Goal: Information Seeking & Learning: Learn about a topic

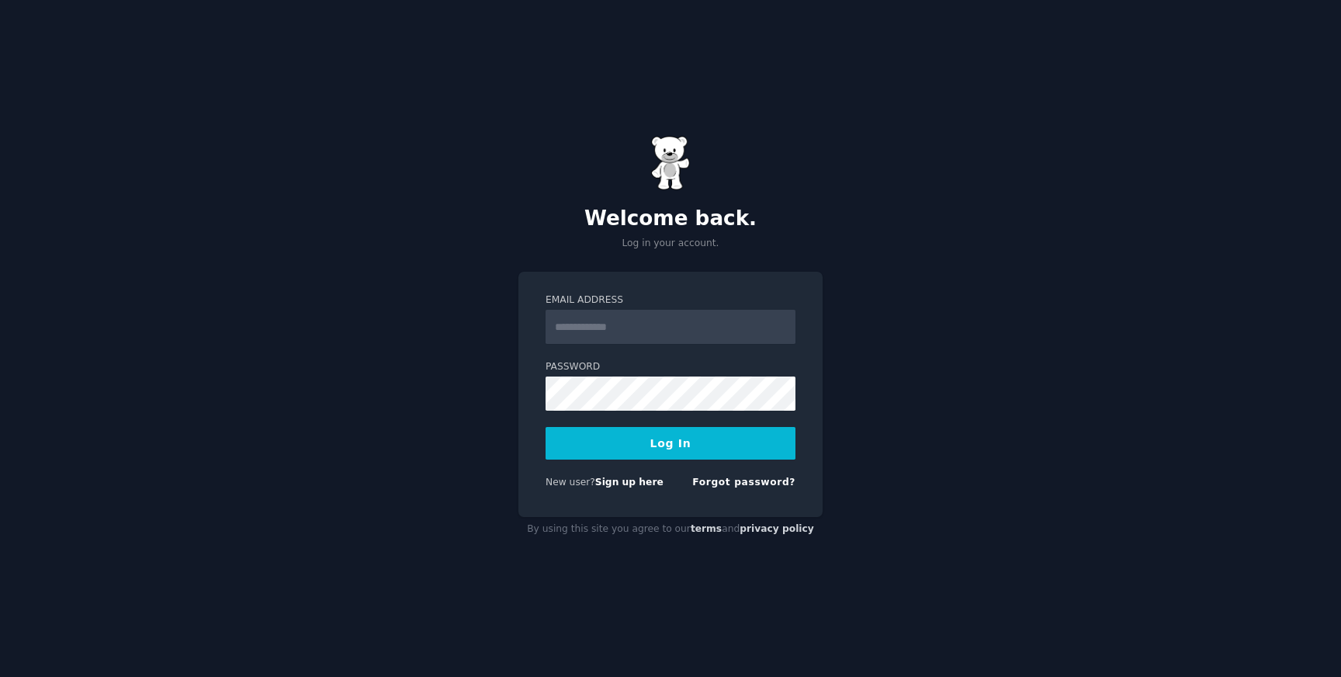
click at [663, 317] on input "Email Address" at bounding box center [671, 327] width 250 height 34
type input "**********"
click at [675, 446] on div "Logging In..." at bounding box center [671, 443] width 250 height 33
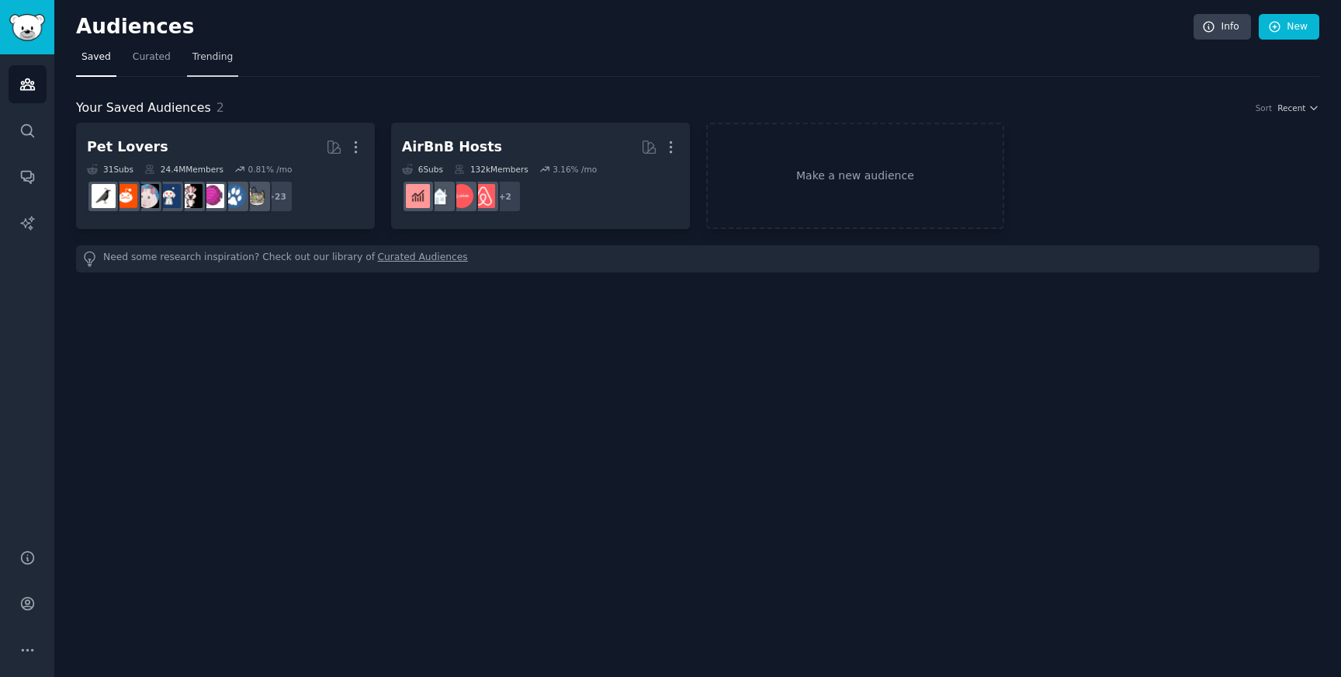
click at [197, 51] on span "Trending" at bounding box center [213, 57] width 40 height 14
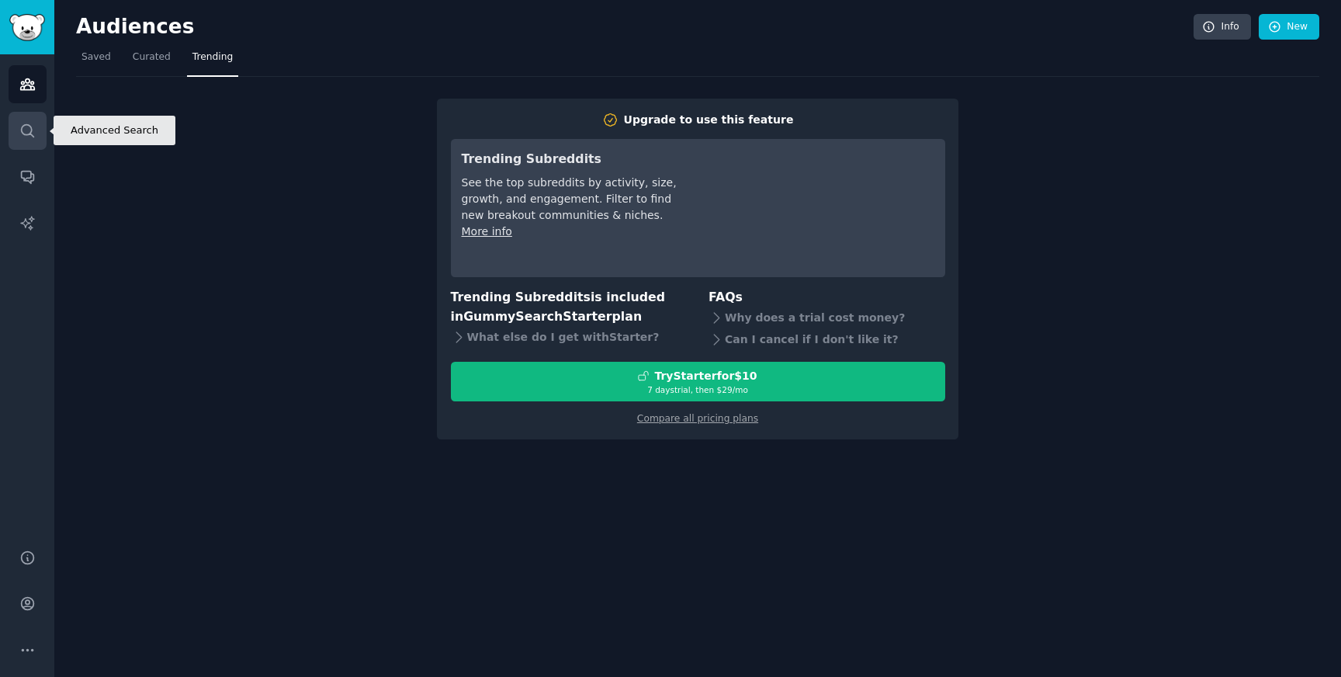
click at [27, 144] on link "Search" at bounding box center [28, 131] width 38 height 38
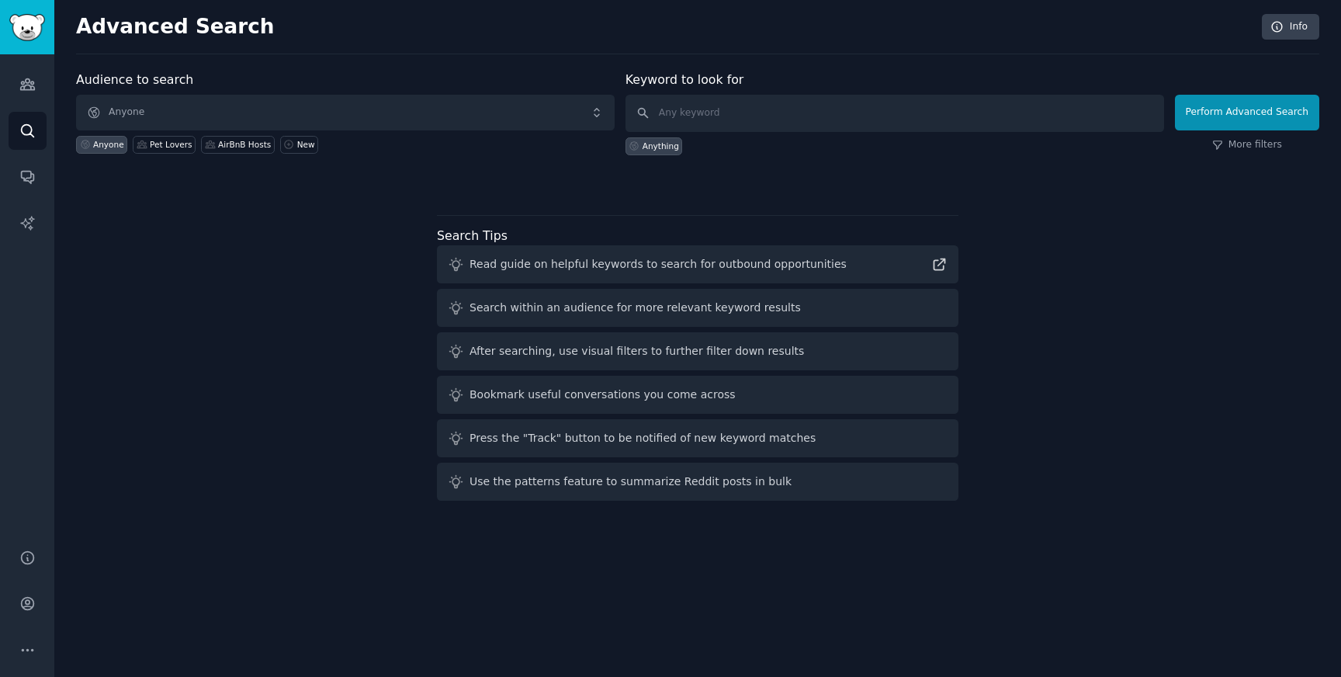
click at [28, 200] on div "Audiences Search Conversations AI Reports" at bounding box center [27, 292] width 54 height 476
click at [33, 188] on link "Conversations" at bounding box center [28, 177] width 38 height 38
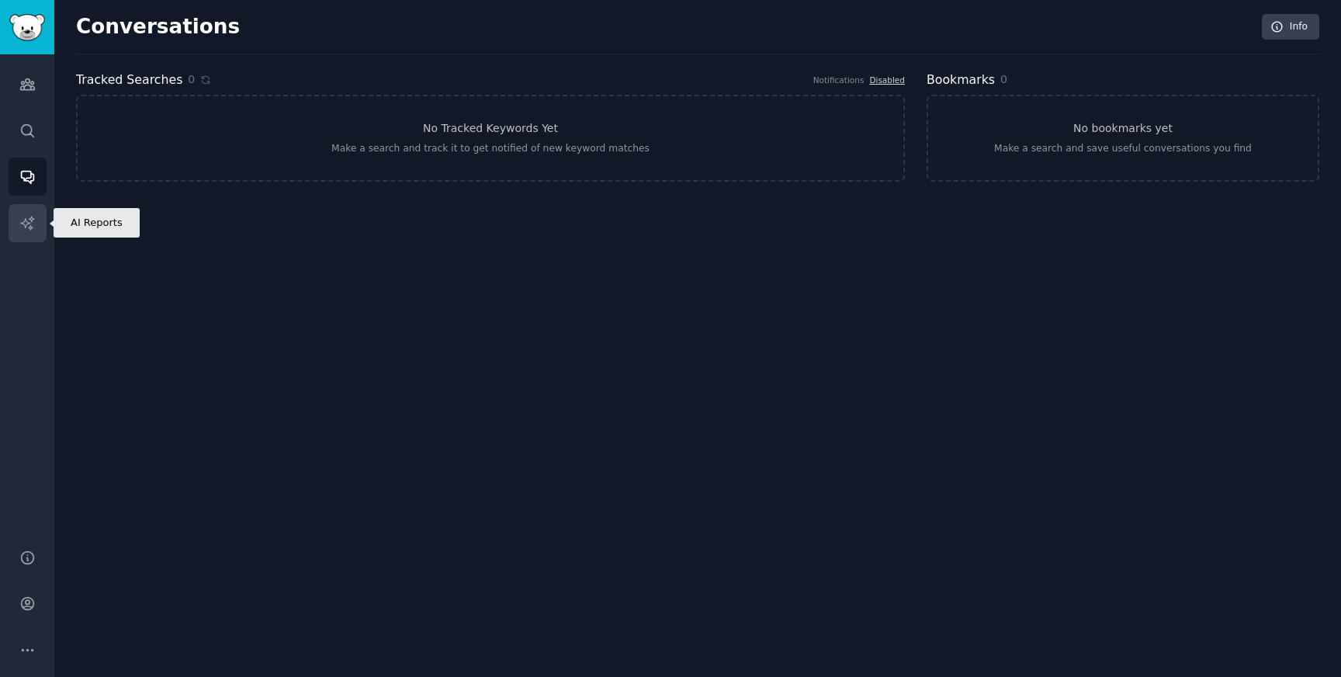
click at [33, 219] on icon "Sidebar" at bounding box center [27, 223] width 16 height 16
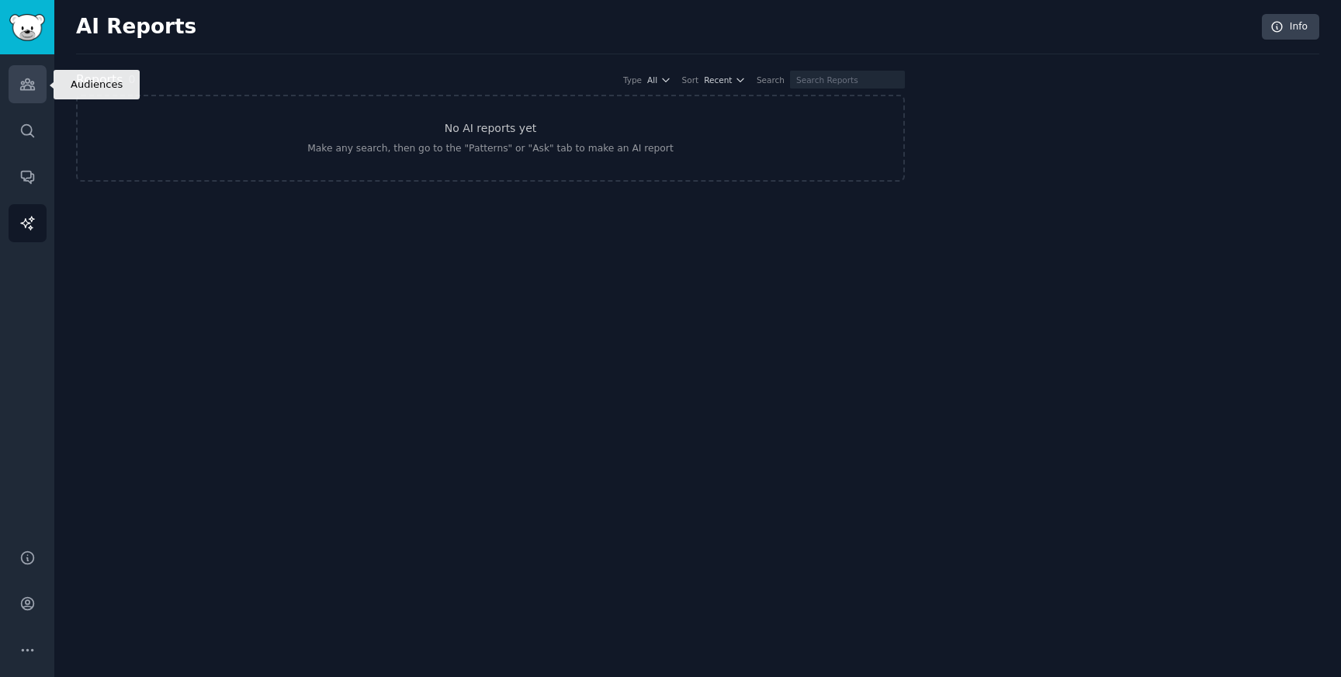
click at [34, 92] on icon "Sidebar" at bounding box center [27, 84] width 16 height 16
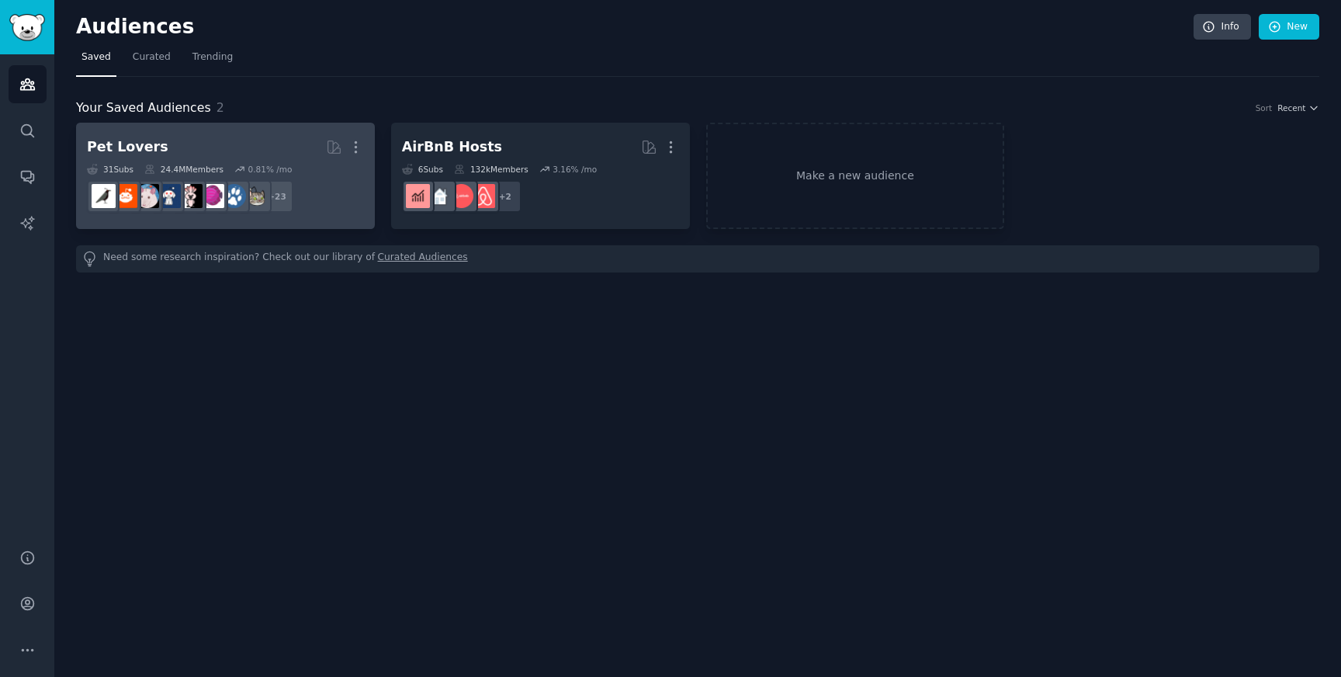
click at [283, 141] on h2 "Pet Lovers More" at bounding box center [225, 147] width 277 height 27
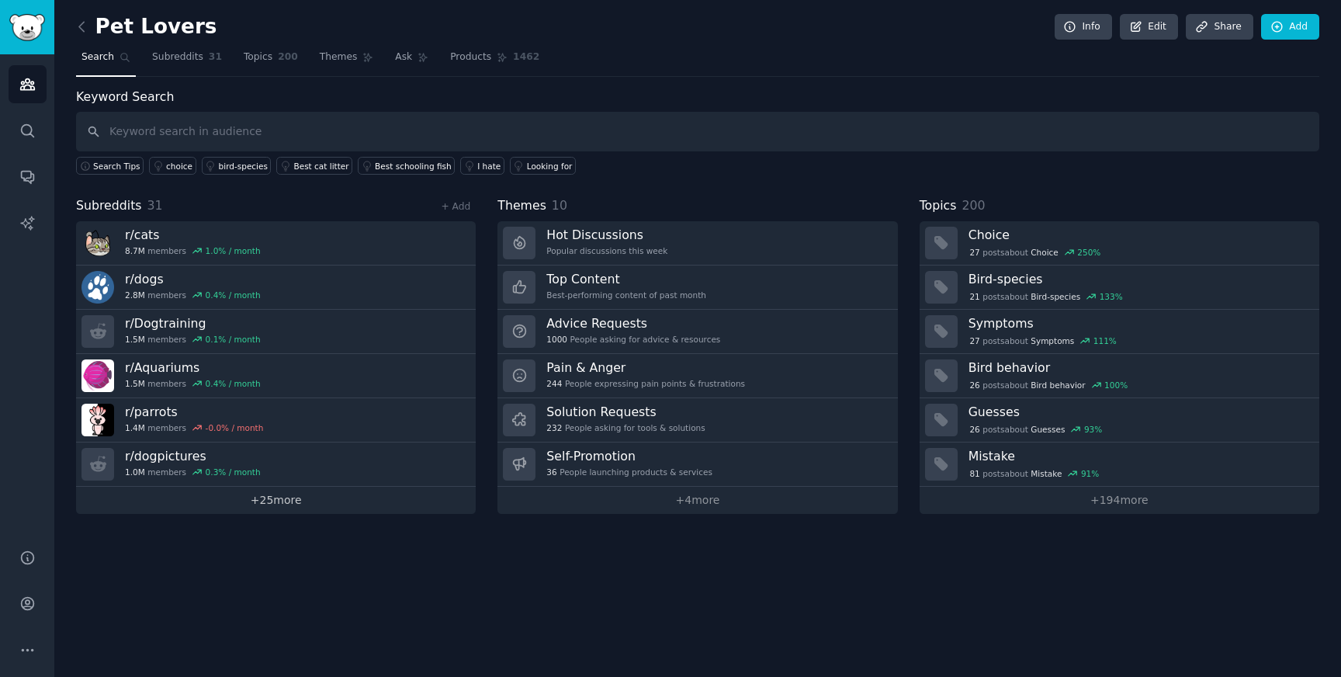
click at [335, 493] on link "+ 25 more" at bounding box center [276, 500] width 400 height 27
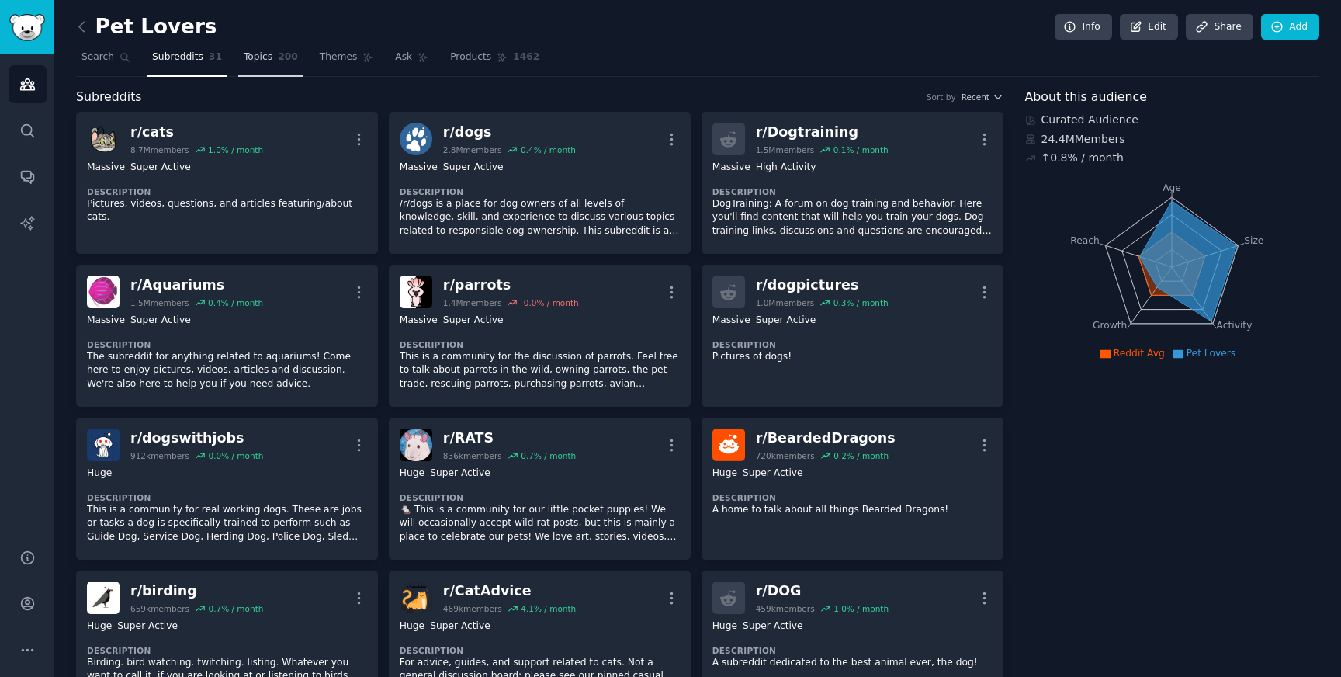
click at [260, 50] on span "Topics" at bounding box center [258, 57] width 29 height 14
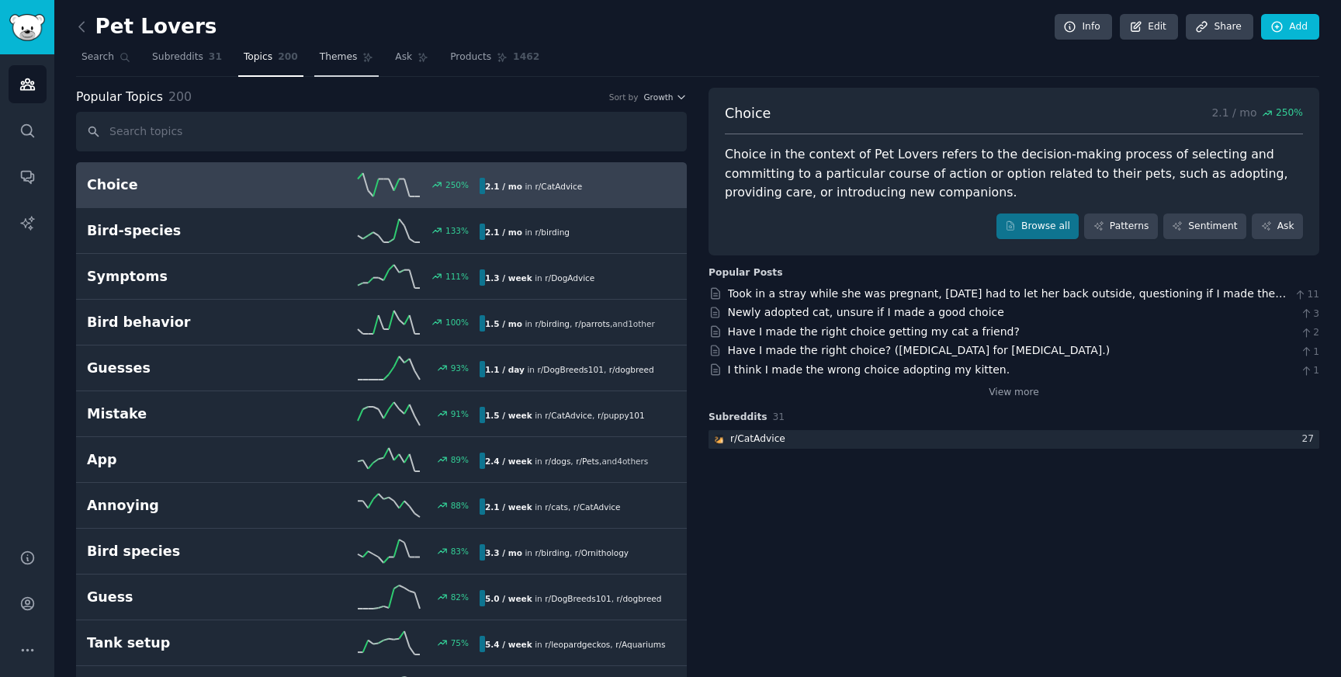
click at [355, 61] on link "Themes" at bounding box center [346, 61] width 65 height 32
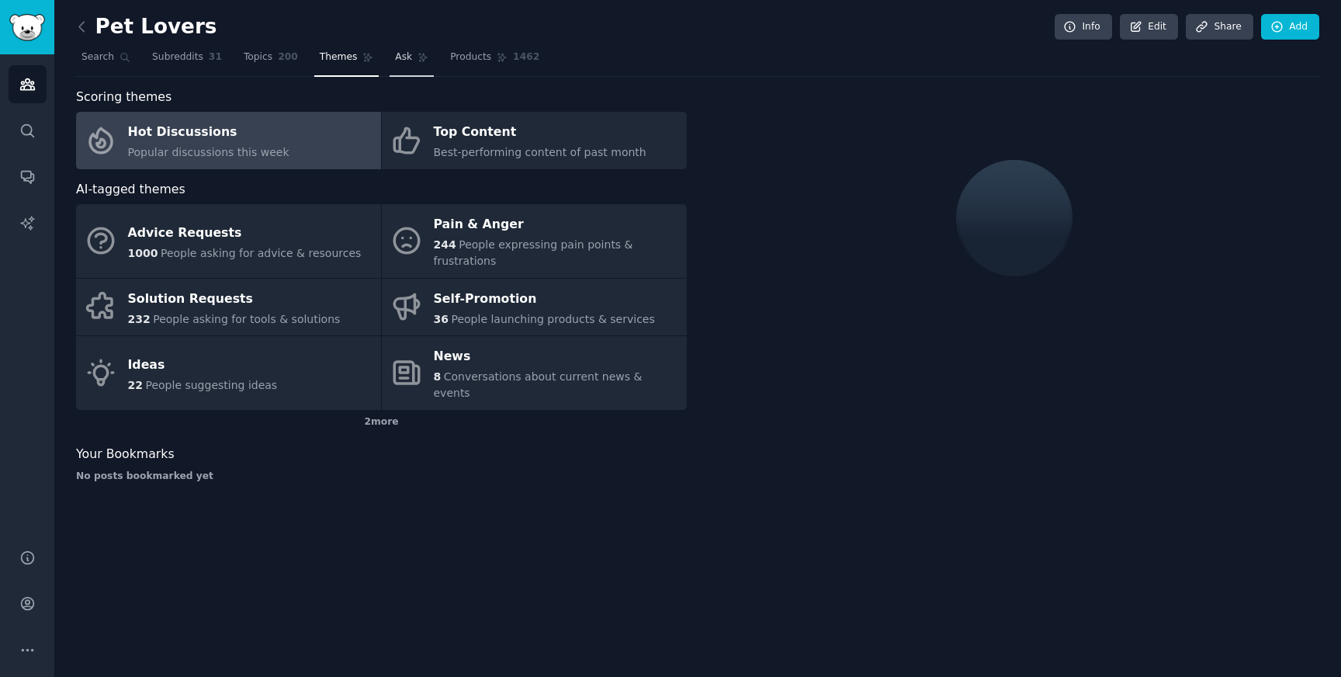
click at [425, 67] on link "Ask" at bounding box center [412, 61] width 44 height 32
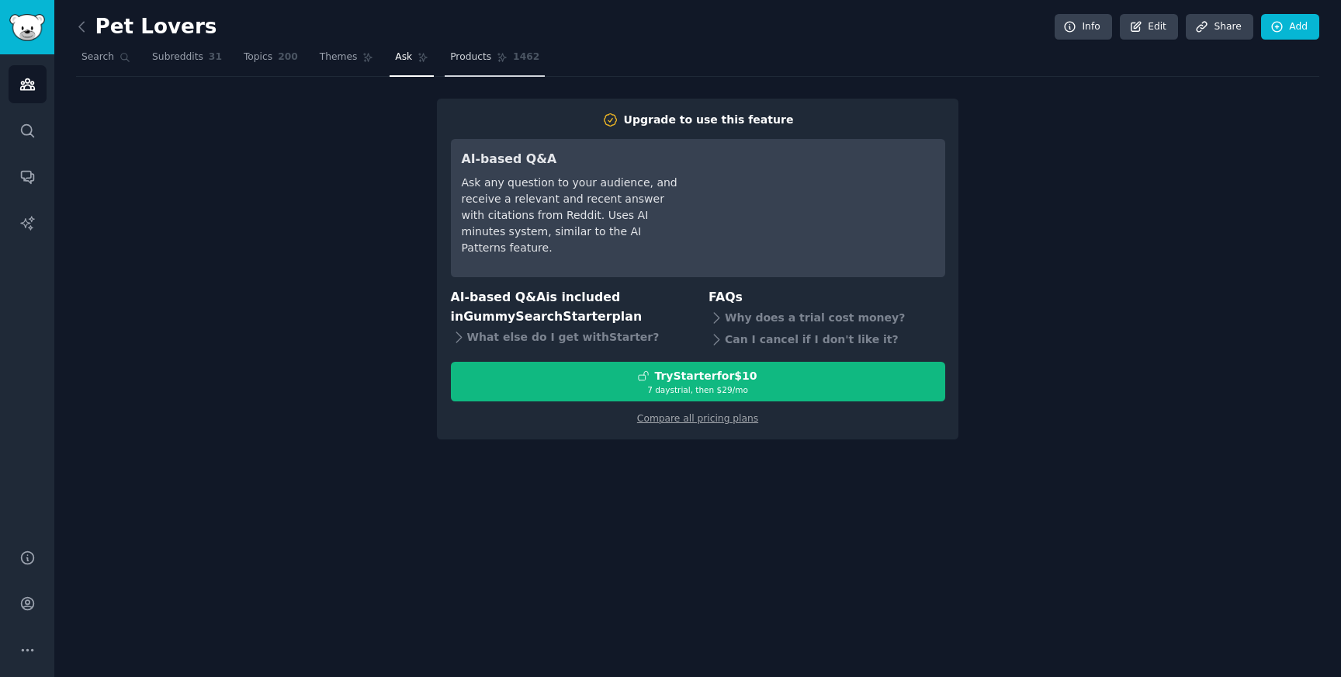
click at [450, 67] on link "Products 1462" at bounding box center [495, 61] width 100 height 32
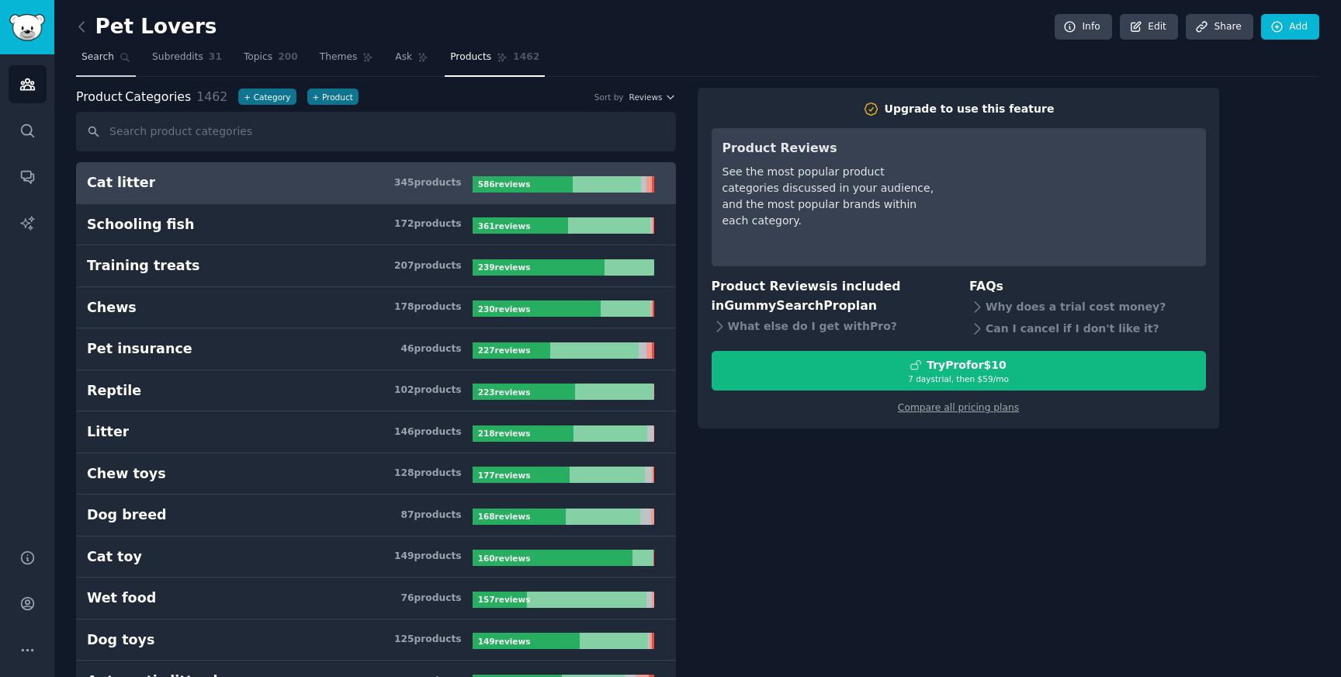
click at [113, 52] on link "Search" at bounding box center [106, 61] width 60 height 32
